Goal: Navigation & Orientation: Find specific page/section

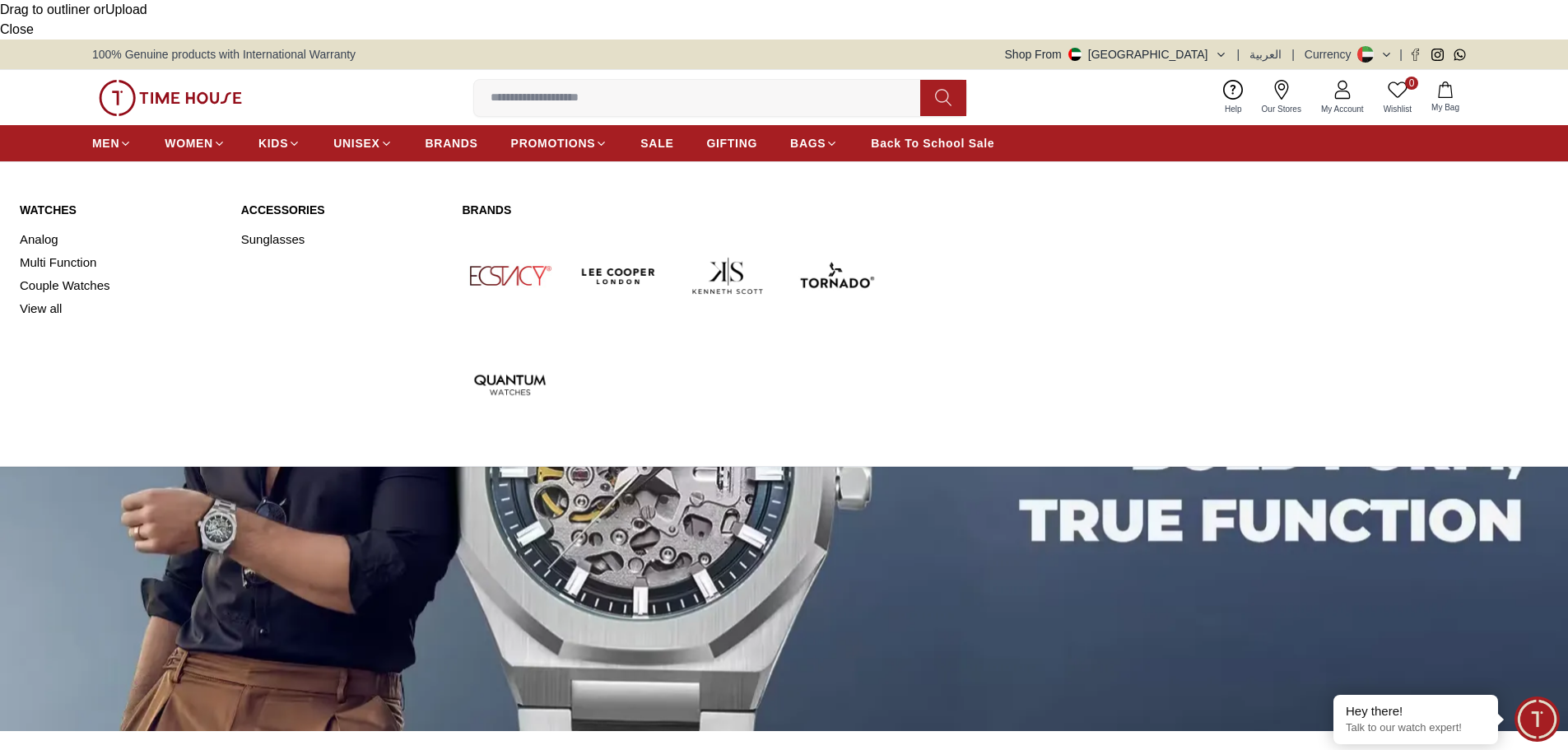
click at [44, 202] on link "Watches" at bounding box center [121, 209] width 202 height 17
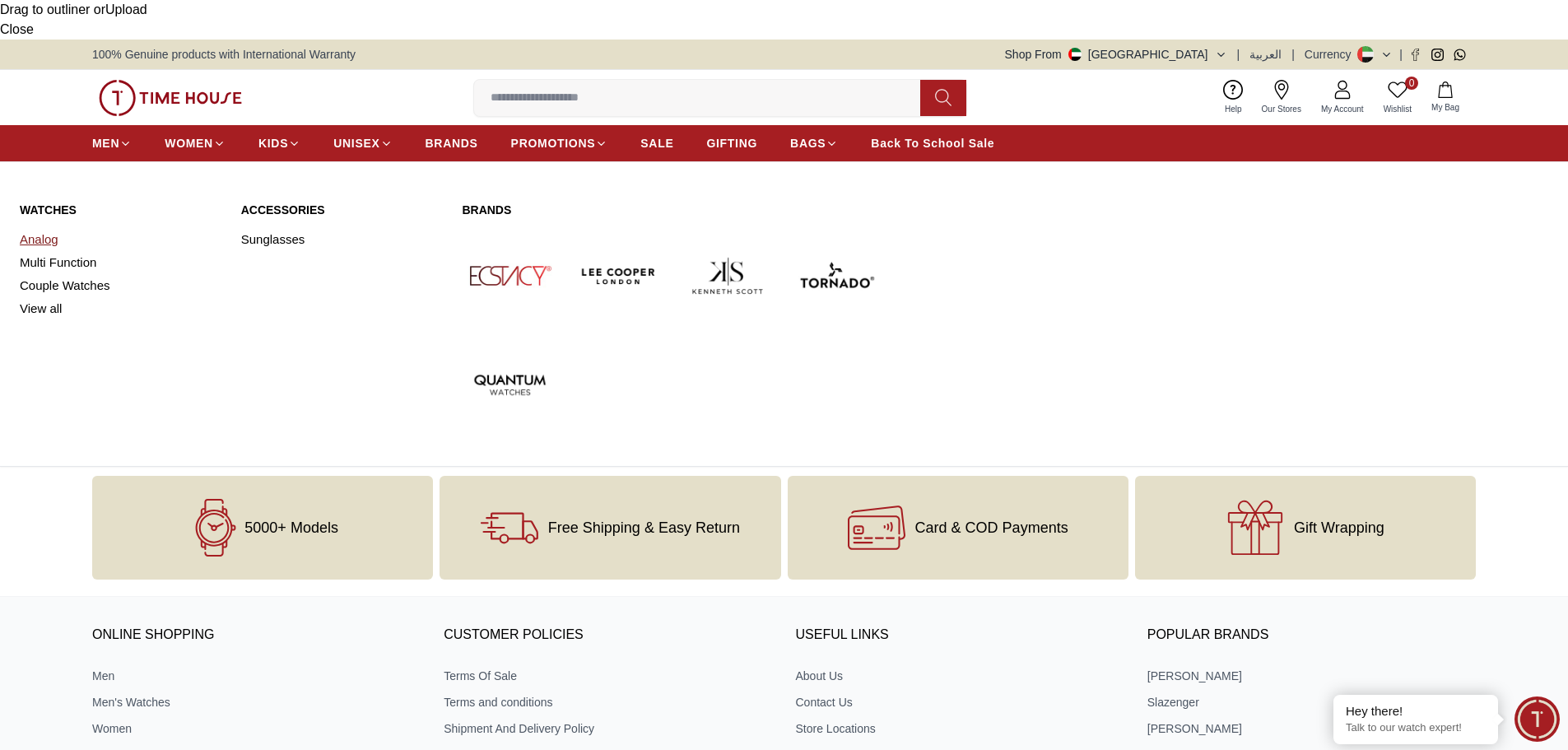
click at [39, 228] on link "Analog" at bounding box center [121, 239] width 202 height 23
